Goal: Task Accomplishment & Management: Use online tool/utility

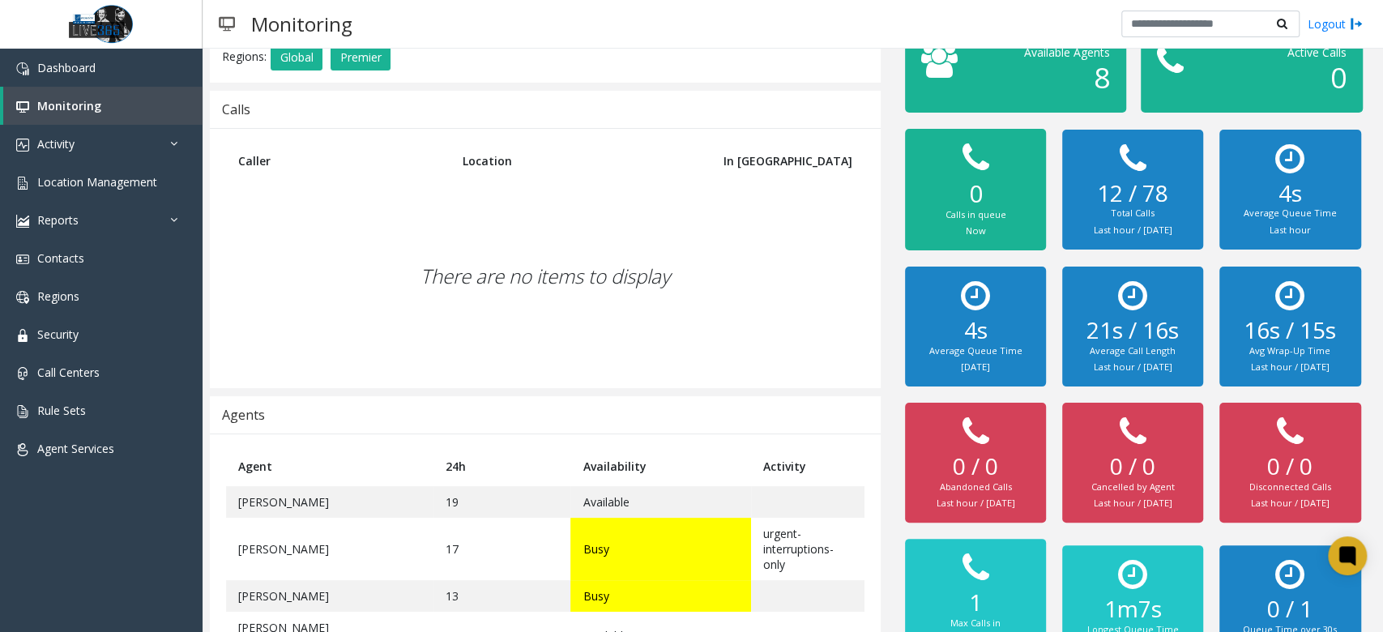
scroll to position [177, 0]
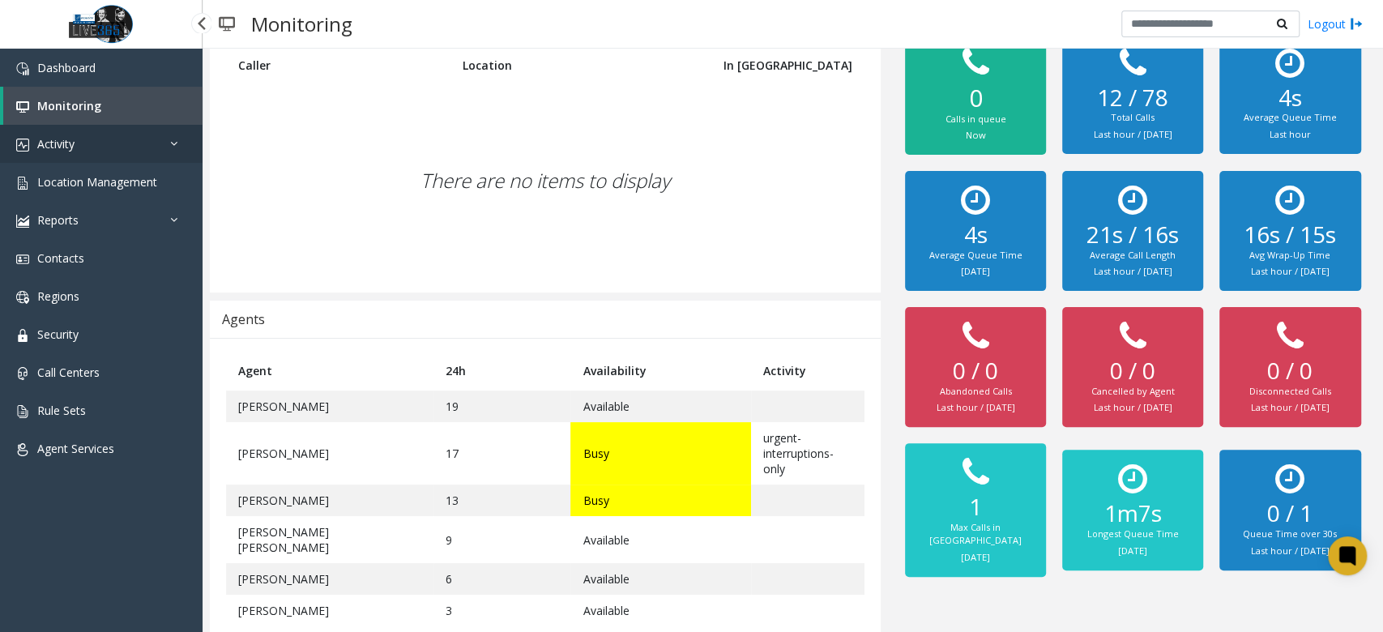
click at [102, 151] on link "Activity" at bounding box center [101, 144] width 203 height 38
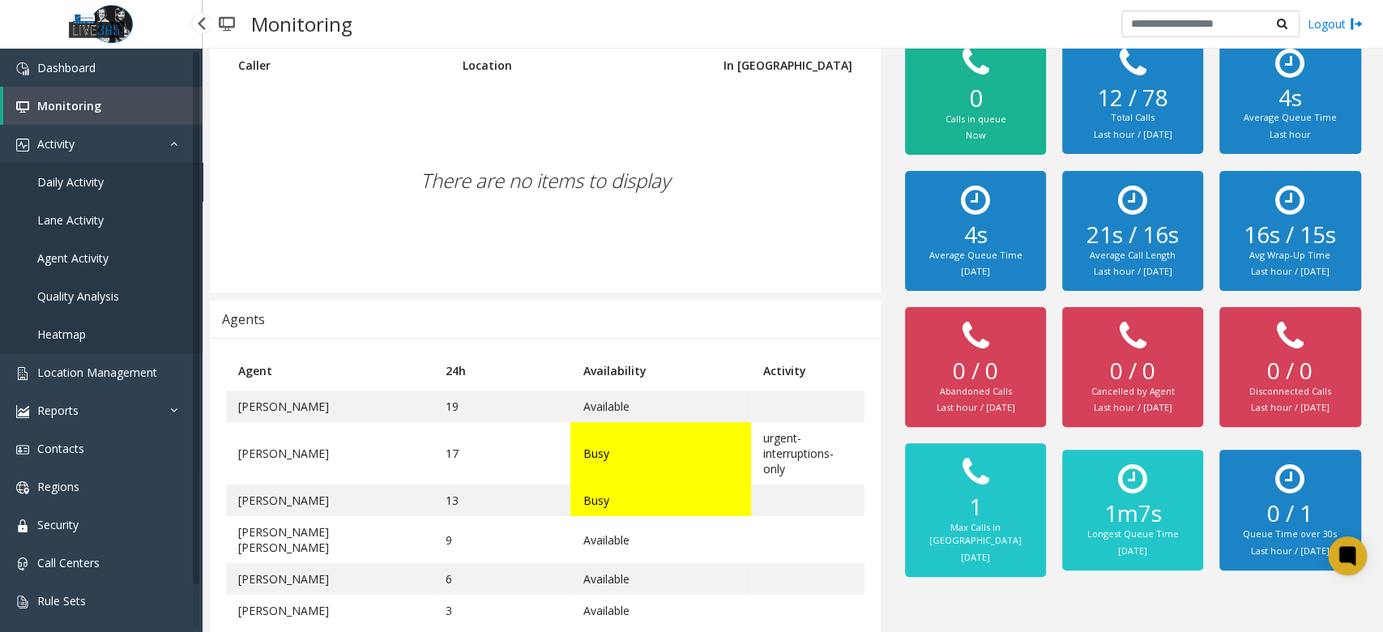
click at [107, 186] on link "Daily Activity" at bounding box center [101, 182] width 203 height 38
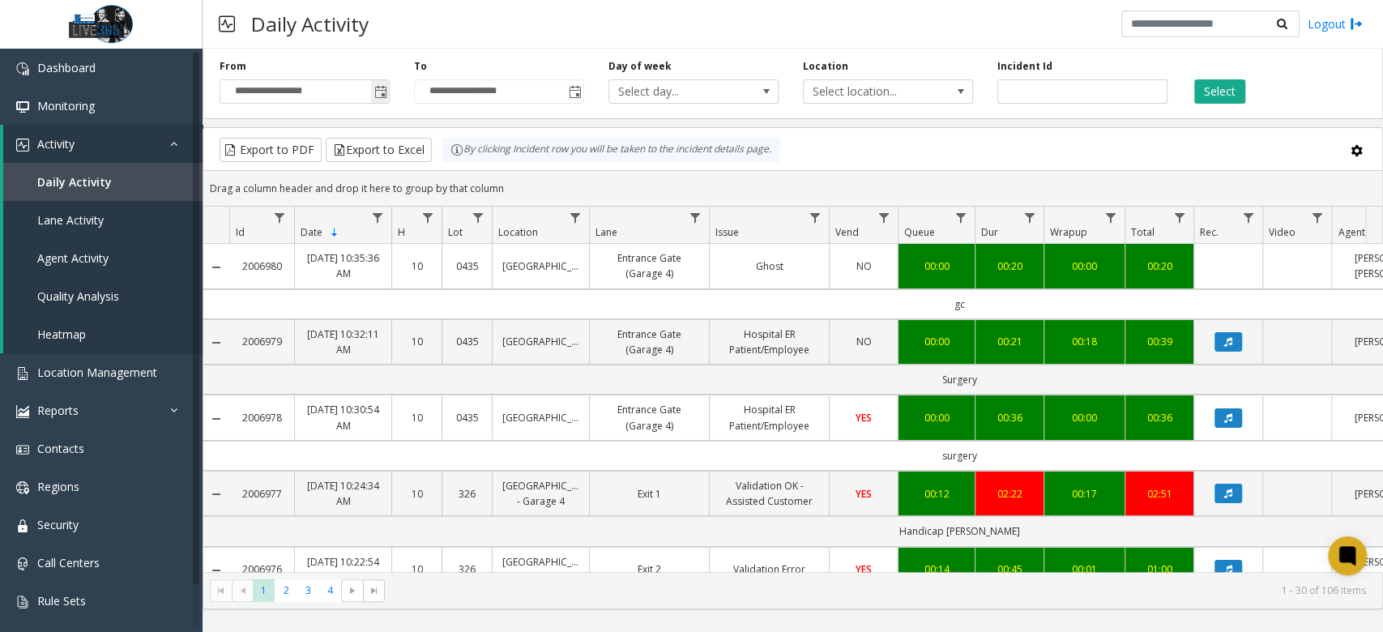
click at [380, 100] on span "Toggle popup" at bounding box center [380, 92] width 18 height 26
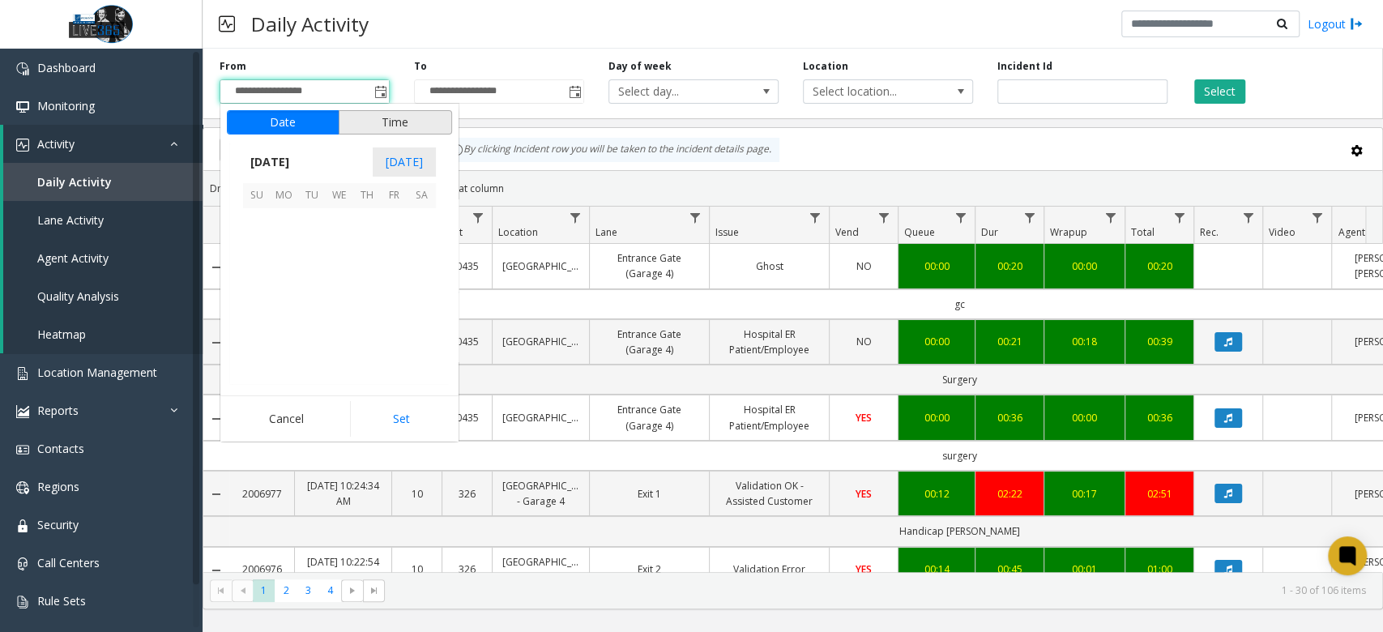
scroll to position [290795, 0]
click at [402, 228] on span "5" at bounding box center [395, 222] width 28 height 28
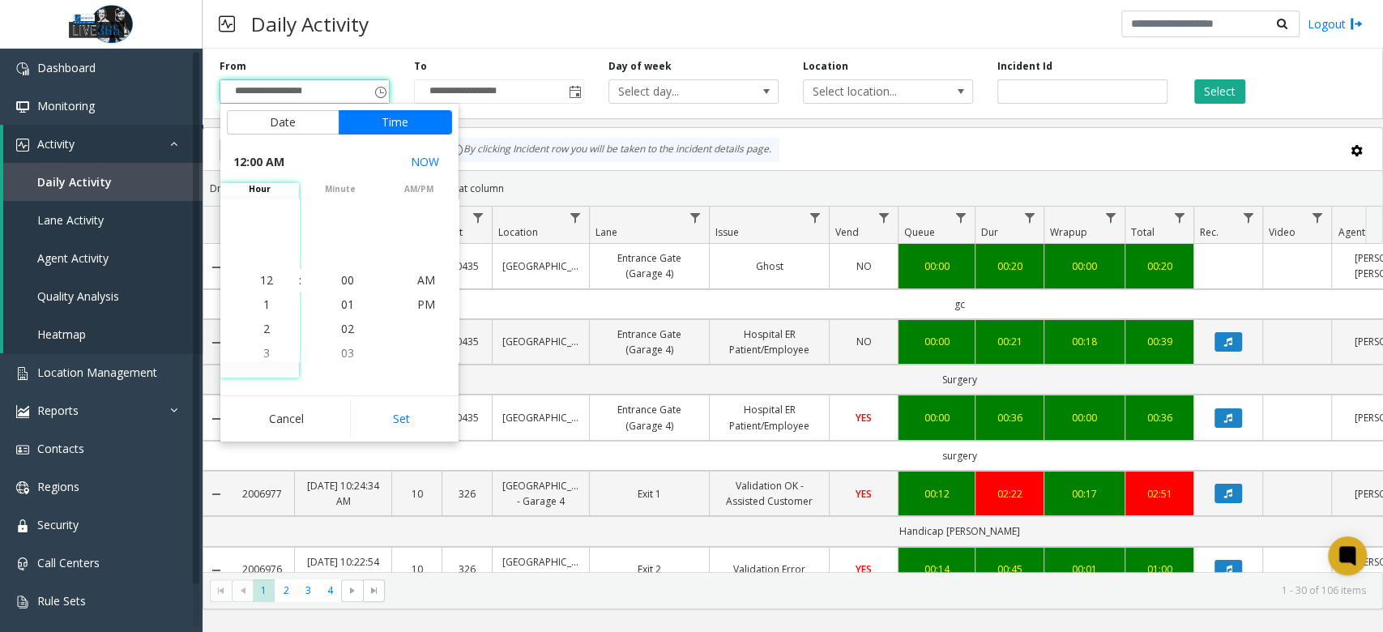
click at [418, 419] on button "Set" at bounding box center [401, 419] width 102 height 36
type input "**********"
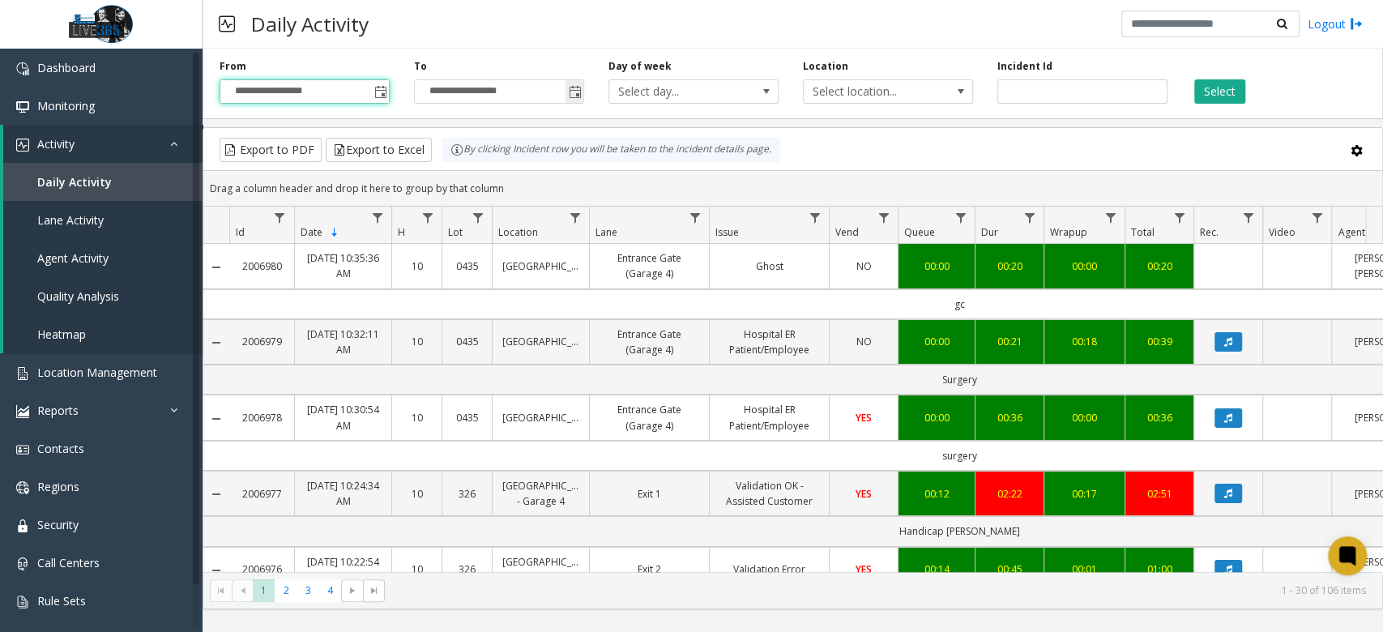
click at [581, 96] on span "Toggle popup" at bounding box center [575, 92] width 13 height 13
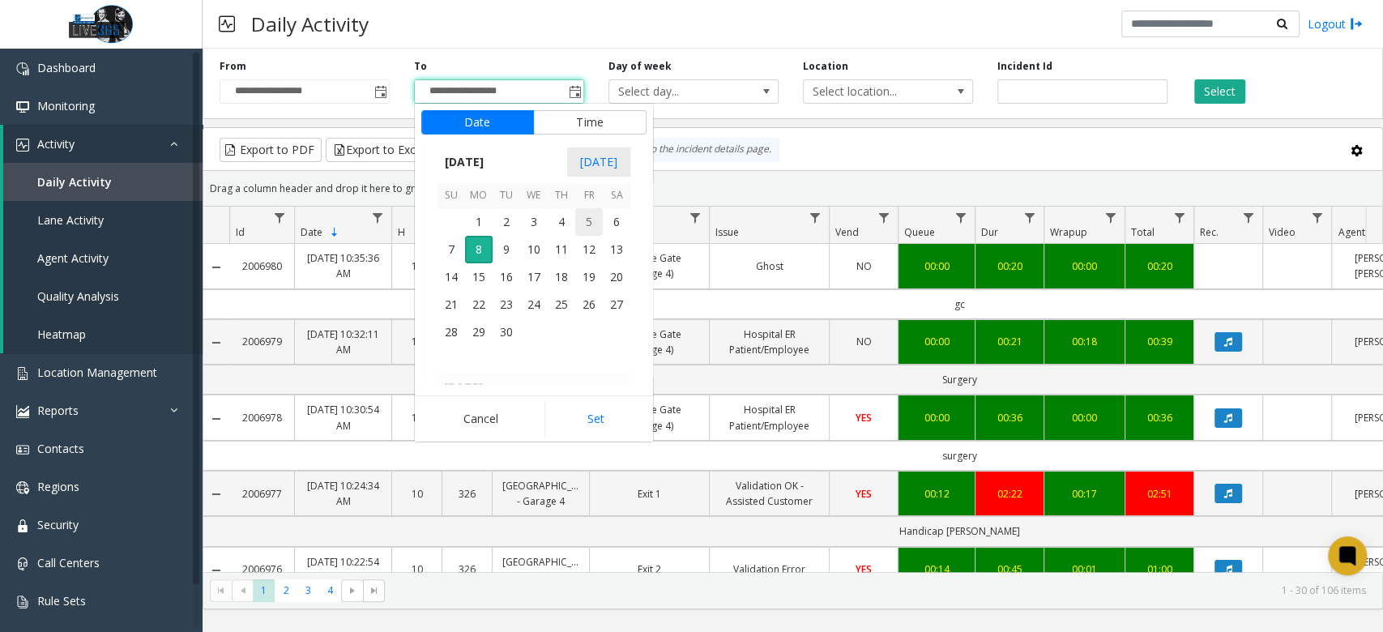
scroll to position [24, 0]
click at [447, 249] on span "7" at bounding box center [452, 250] width 28 height 28
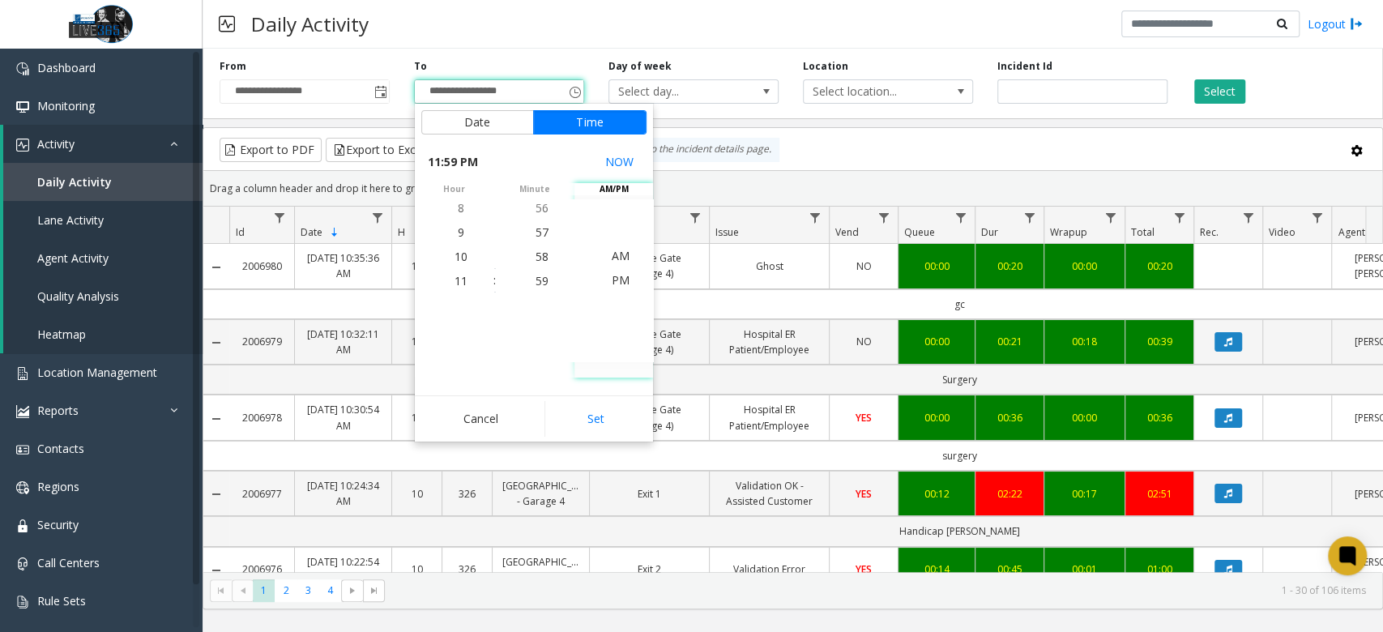
click at [603, 398] on div "Cancel Set" at bounding box center [534, 418] width 238 height 46
click at [599, 403] on button "Set" at bounding box center [595, 419] width 102 height 36
type input "**********"
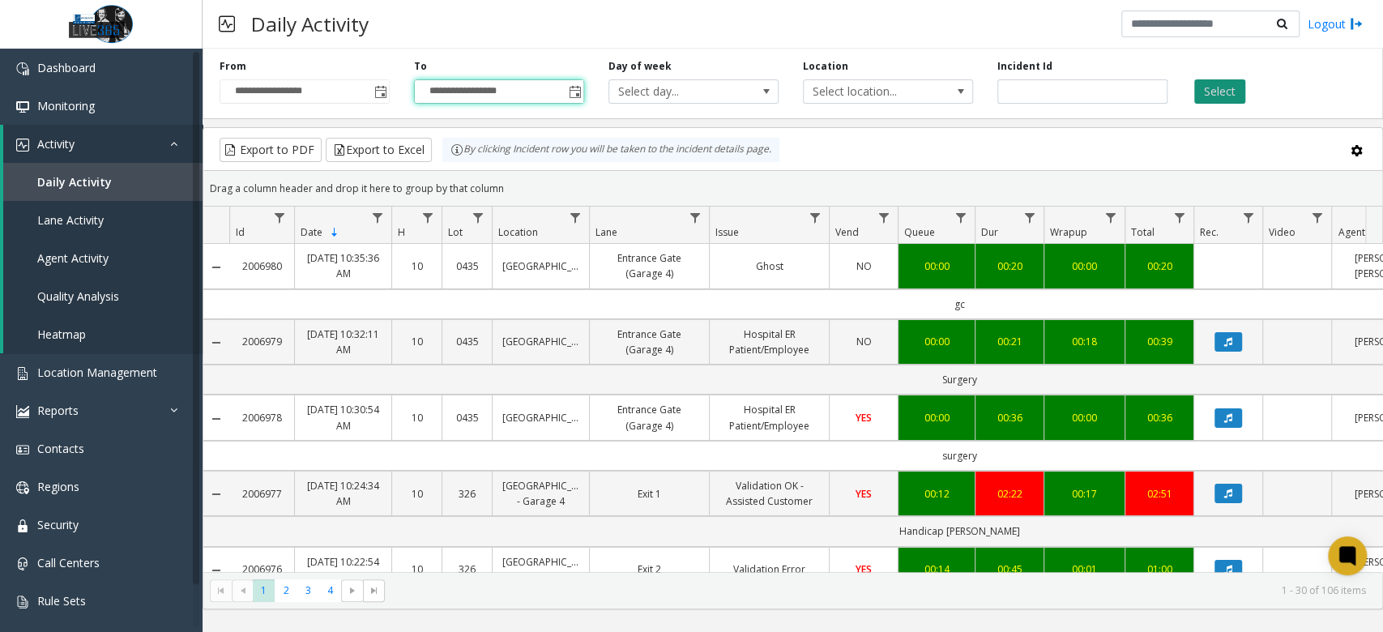
click at [1219, 87] on button "Select" at bounding box center [1219, 91] width 51 height 24
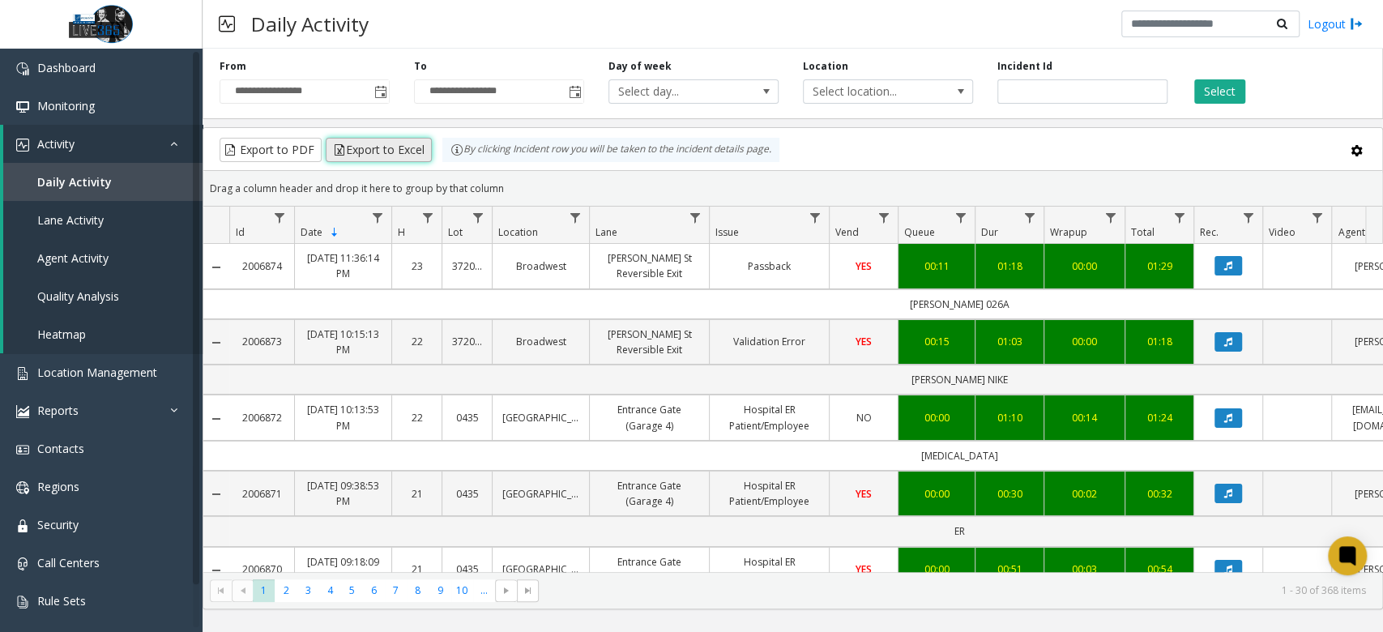
click at [397, 146] on button "Export to Excel" at bounding box center [379, 150] width 106 height 24
